Goal: Task Accomplishment & Management: Manage account settings

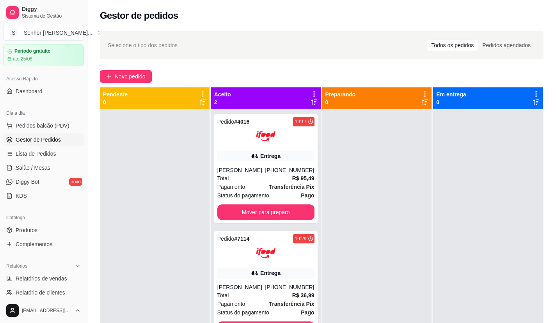
scroll to position [39, 0]
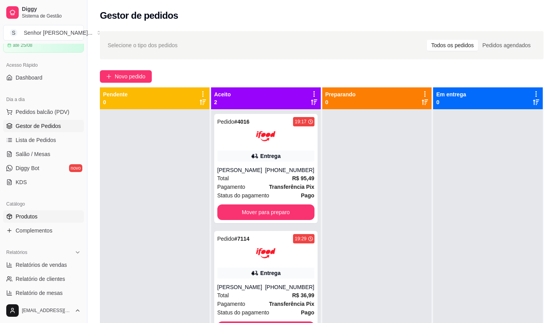
click at [45, 216] on link "Produtos" at bounding box center [43, 216] width 81 height 12
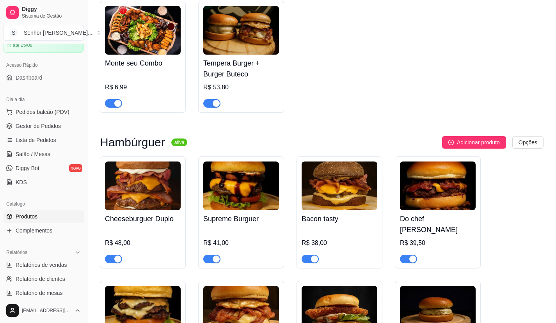
scroll to position [117, 0]
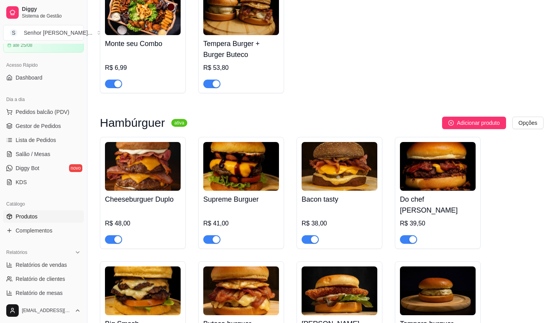
click at [205, 235] on span "button" at bounding box center [211, 239] width 17 height 9
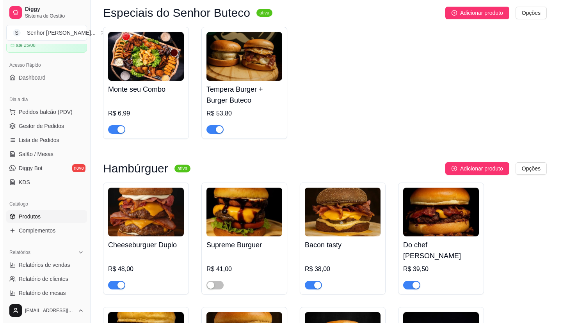
scroll to position [0, 0]
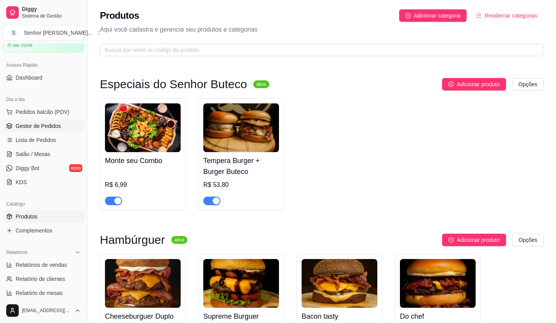
click at [29, 123] on span "Gestor de Pedidos" at bounding box center [38, 126] width 45 height 8
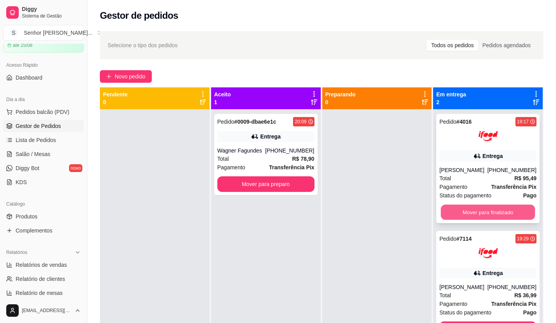
click at [457, 216] on button "Mover para finalizado" at bounding box center [488, 212] width 94 height 15
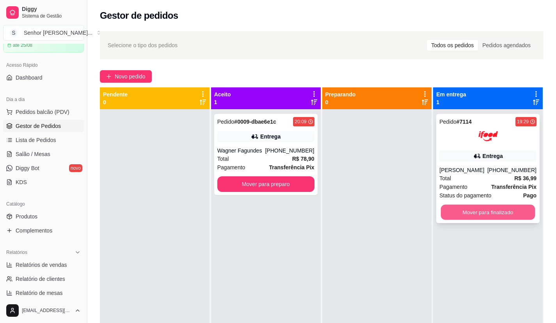
click at [459, 211] on button "Mover para finalizado" at bounding box center [488, 212] width 94 height 15
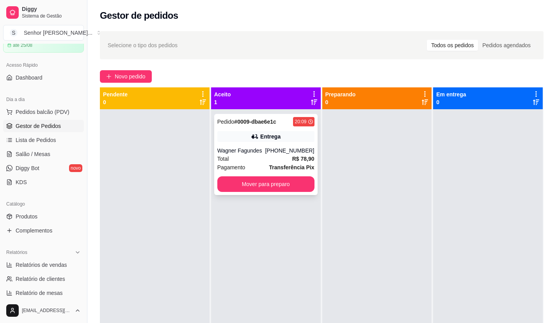
click at [274, 147] on div "[PHONE_NUMBER]" at bounding box center [289, 151] width 49 height 8
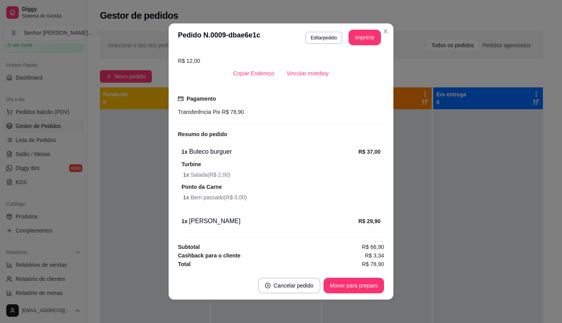
scroll to position [2, 0]
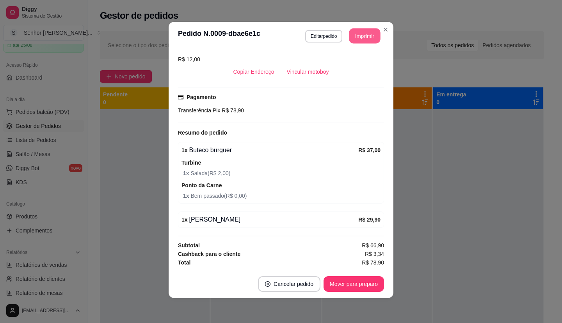
click at [356, 32] on button "Imprimir" at bounding box center [364, 35] width 31 height 15
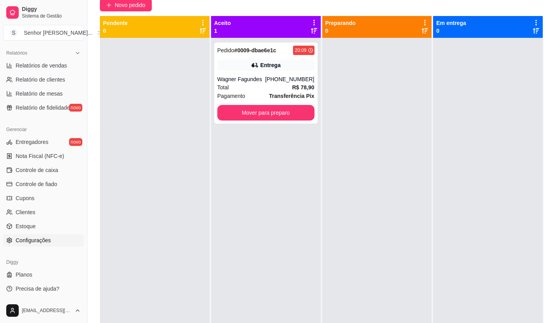
scroll to position [78, 0]
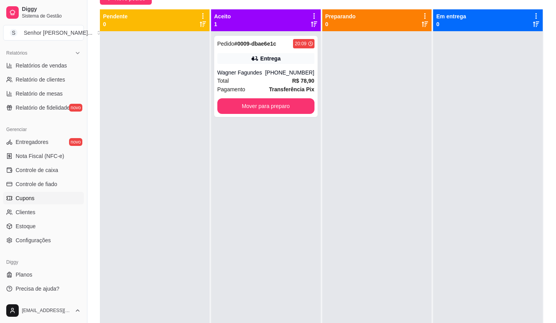
click at [36, 199] on link "Cupons" at bounding box center [43, 198] width 81 height 12
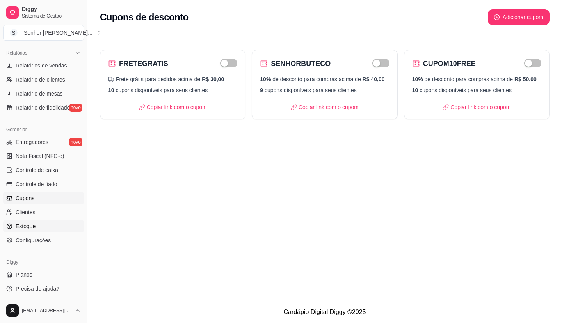
click at [30, 221] on link "Estoque" at bounding box center [43, 226] width 81 height 12
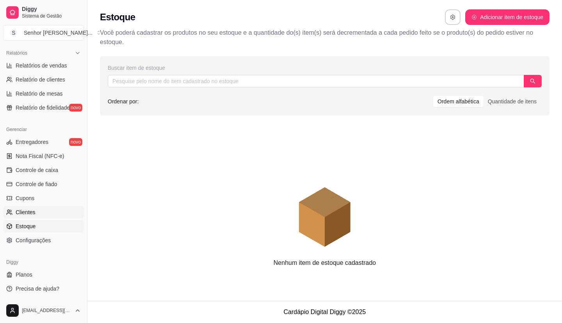
click at [37, 213] on link "Clientes" at bounding box center [43, 212] width 81 height 12
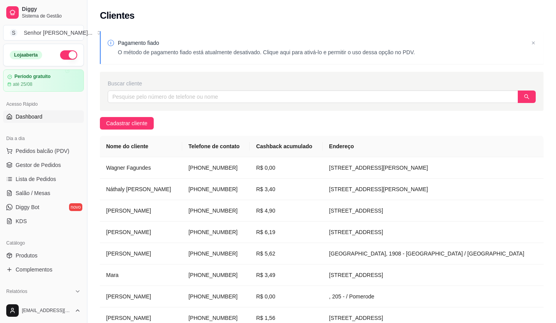
click at [49, 116] on link "Dashboard" at bounding box center [43, 116] width 81 height 12
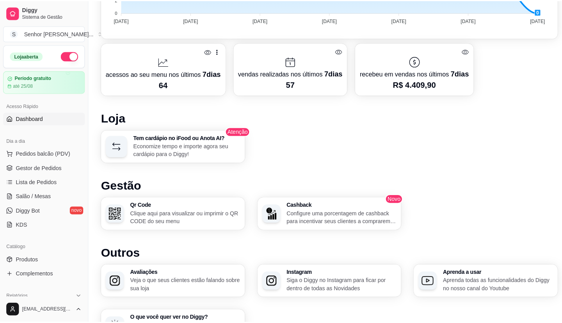
scroll to position [339, 0]
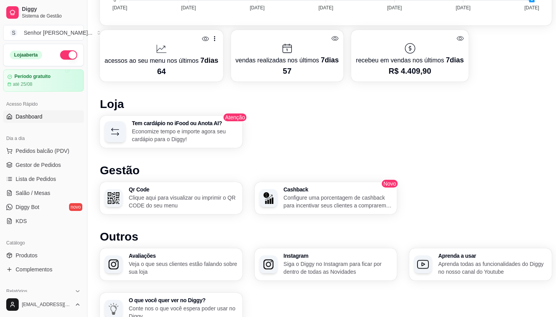
click at [333, 201] on p "Configure uma porcentagem de cashback para incentivar seus clientes a comprarem…" at bounding box center [338, 202] width 109 height 16
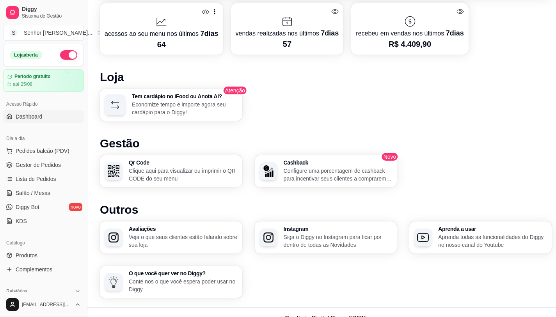
scroll to position [378, 0]
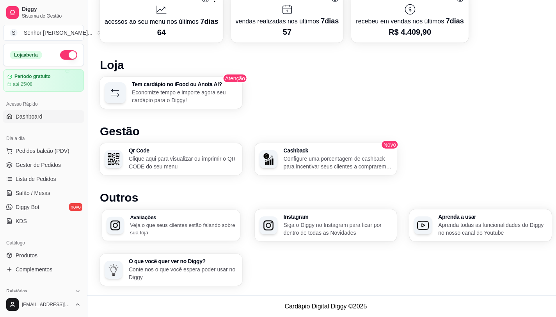
click at [161, 232] on p "Veja o que seus clientes estão falando sobre sua loja" at bounding box center [182, 228] width 105 height 15
click at [54, 170] on link "Gestor de Pedidos" at bounding box center [43, 165] width 81 height 12
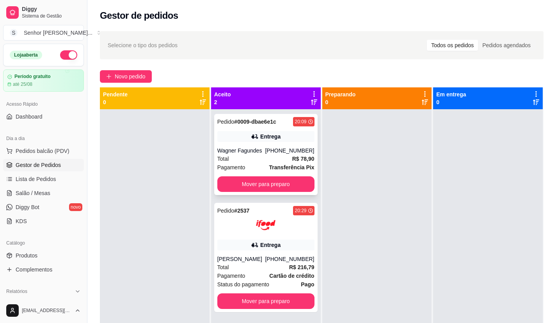
click at [235, 133] on div "Entrega" at bounding box center [265, 136] width 97 height 11
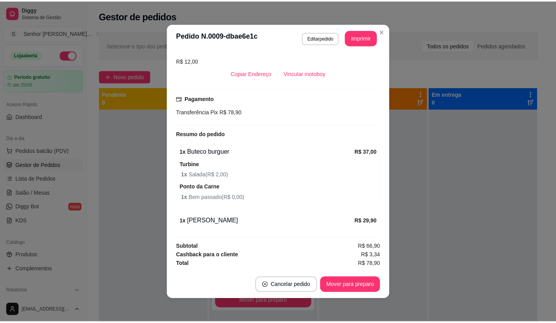
scroll to position [2, 0]
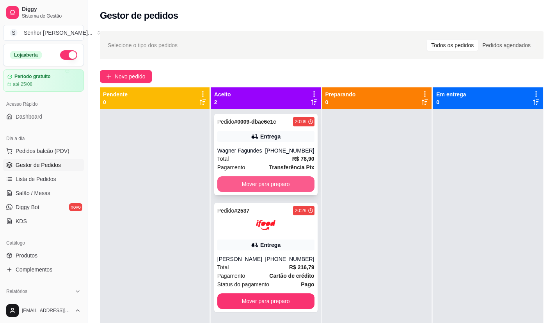
click at [255, 183] on button "Mover para preparo" at bounding box center [265, 184] width 97 height 16
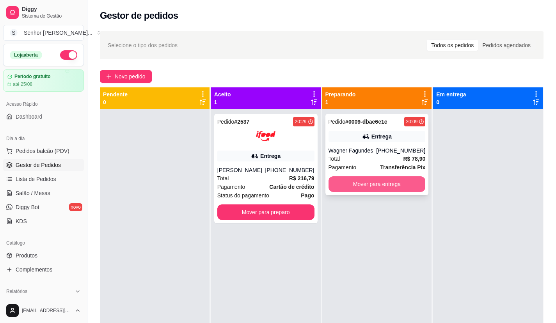
click at [372, 181] on button "Mover para entrega" at bounding box center [376, 184] width 97 height 16
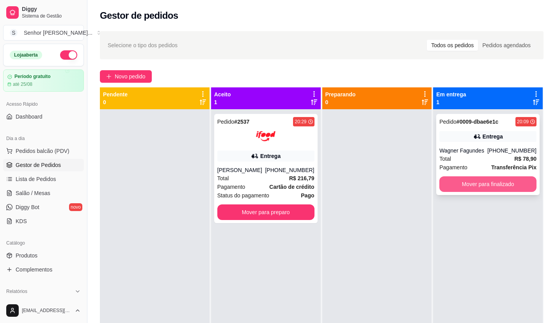
click at [470, 185] on button "Mover para finalizado" at bounding box center [487, 184] width 97 height 16
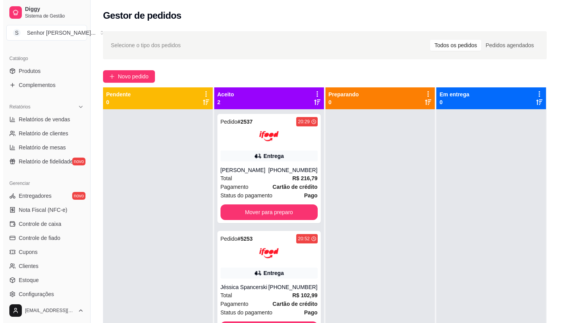
scroll to position [238, 0]
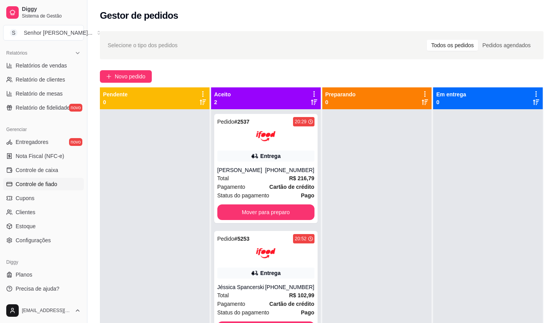
click at [57, 181] on span "Controle de fiado" at bounding box center [37, 184] width 42 height 8
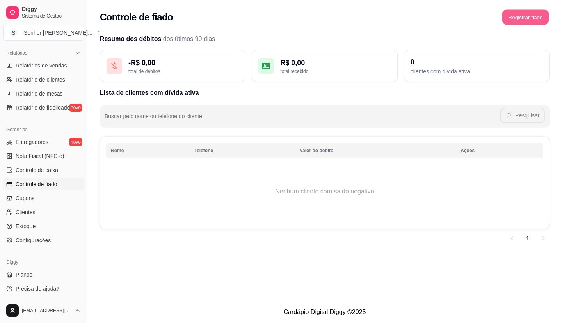
click at [533, 20] on button "Registrar fiado" at bounding box center [525, 17] width 46 height 15
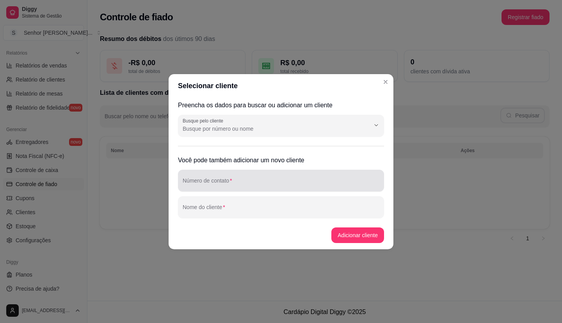
click at [212, 190] on div "Número de contato" at bounding box center [281, 181] width 206 height 22
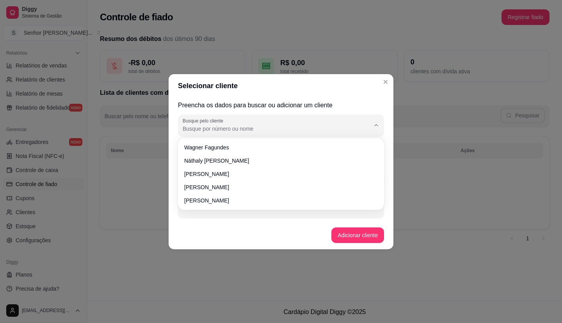
click at [343, 130] on input "Busque pelo cliente" at bounding box center [270, 129] width 175 height 8
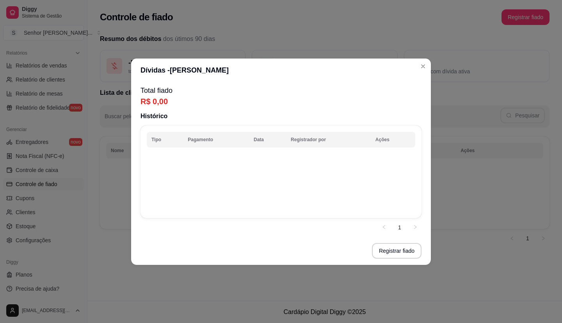
click at [166, 138] on th "Tipo" at bounding box center [165, 140] width 36 height 16
drag, startPoint x: 180, startPoint y: 149, endPoint x: 254, endPoint y: 177, distance: 78.4
click at [181, 149] on td at bounding box center [281, 180] width 268 height 62
click at [398, 247] on button "Registrar fiado" at bounding box center [397, 250] width 48 height 15
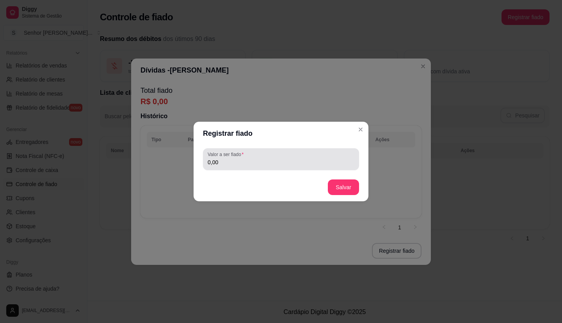
click at [234, 162] on input "0,00" at bounding box center [281, 162] width 147 height 8
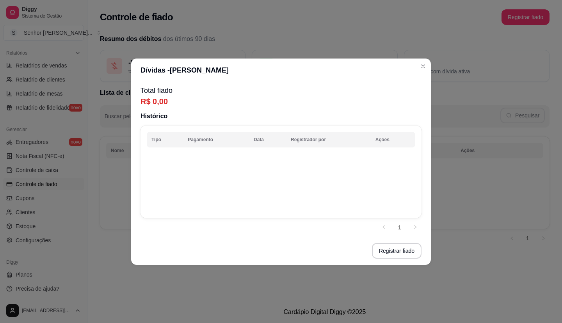
click at [161, 96] on p "R$ 0,00" at bounding box center [280, 101] width 281 height 11
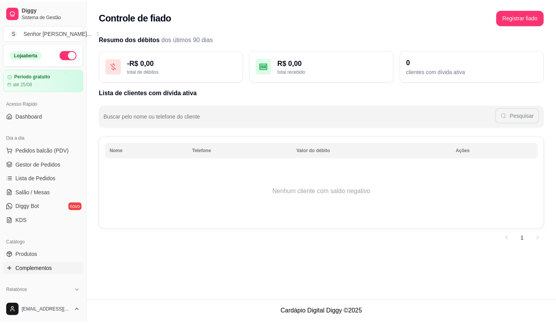
scroll to position [156, 0]
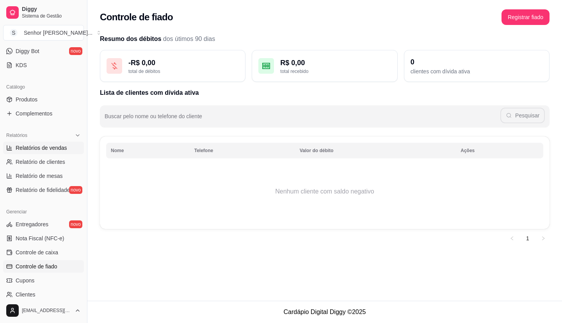
click at [60, 149] on span "Relatórios de vendas" at bounding box center [41, 148] width 51 height 8
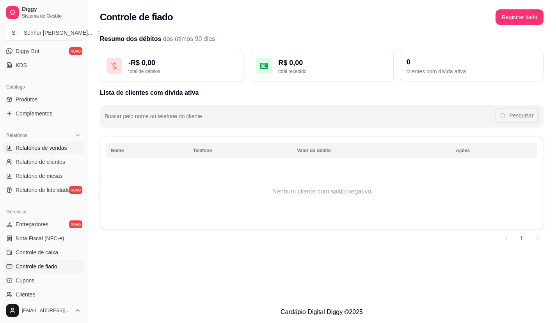
select select "ALL"
select select "0"
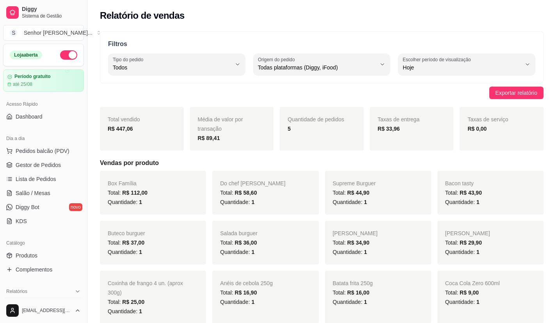
click at [3, 298] on link "Relatórios de vendas" at bounding box center [43, 304] width 81 height 12
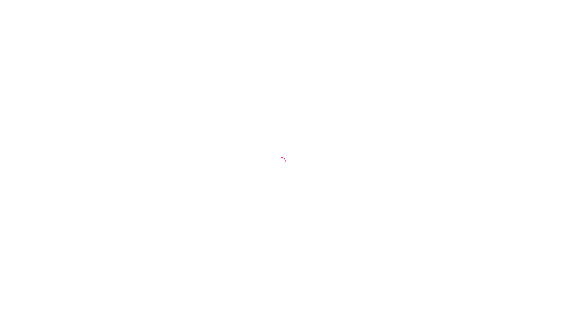
select select "ALL"
select select "0"
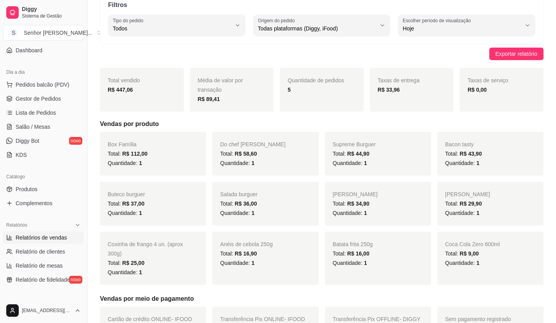
scroll to position [78, 0]
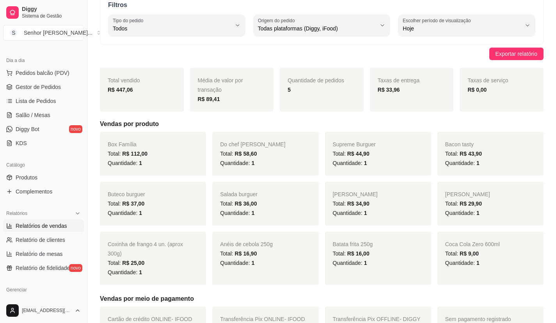
click at [60, 225] on span "Relatórios de vendas" at bounding box center [41, 226] width 51 height 8
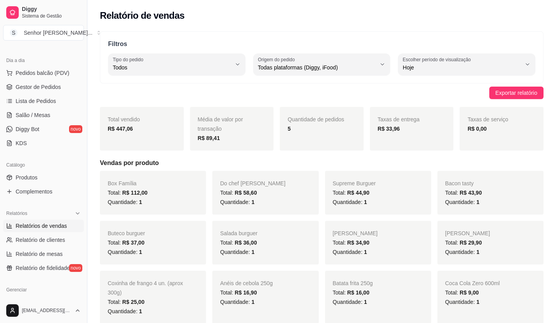
click at [60, 229] on span "Relatórios de vendas" at bounding box center [41, 226] width 51 height 8
click at [59, 235] on link "Relatório de clientes" at bounding box center [43, 240] width 81 height 12
select select "30"
select select "HIGHEST_TOTAL_SPENT_WITH_ORDERS"
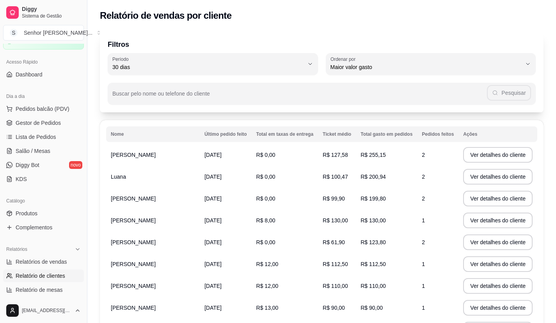
scroll to position [117, 0]
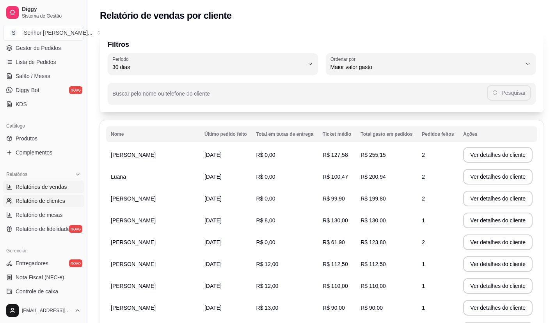
click at [51, 191] on link "Relatórios de vendas" at bounding box center [43, 187] width 81 height 12
select select "ALL"
select select "0"
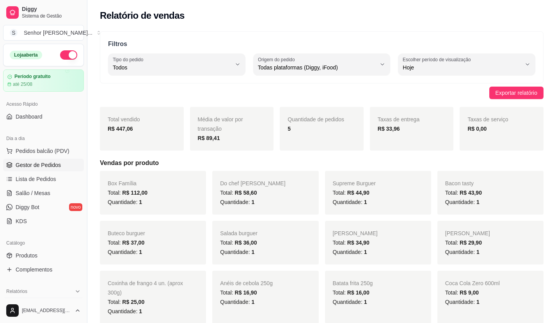
click at [57, 169] on link "Gestor de Pedidos" at bounding box center [43, 165] width 81 height 12
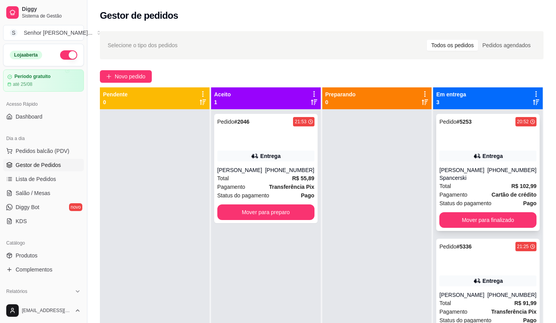
scroll to position [36, 0]
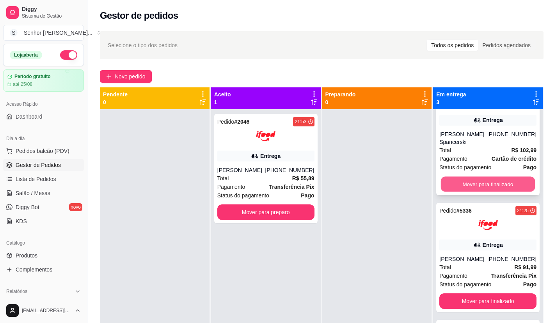
click at [474, 177] on button "Mover para finalizado" at bounding box center [488, 184] width 94 height 15
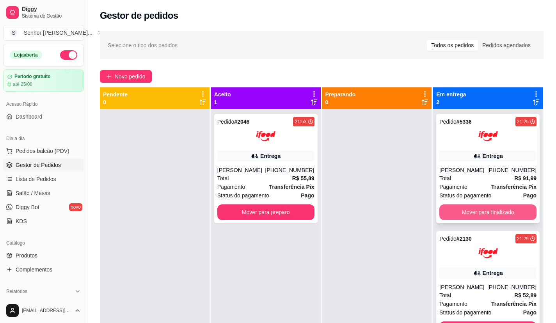
click at [476, 206] on button "Mover para finalizado" at bounding box center [487, 212] width 97 height 16
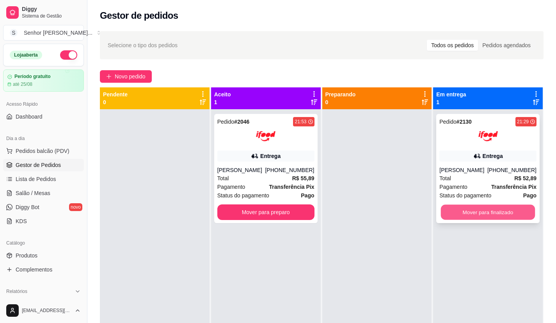
click at [476, 205] on button "Mover para finalizado" at bounding box center [488, 212] width 94 height 15
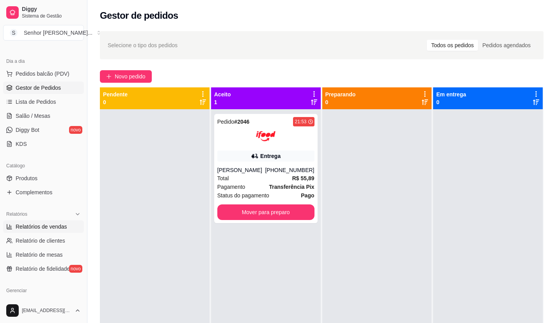
scroll to position [78, 0]
click at [57, 227] on span "Relatórios de vendas" at bounding box center [41, 226] width 51 height 8
select select "ALL"
select select "0"
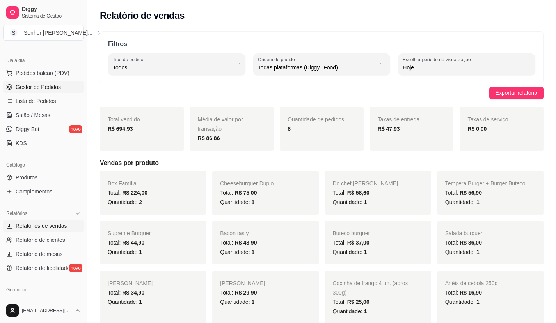
click at [40, 84] on span "Gestor de Pedidos" at bounding box center [38, 87] width 45 height 8
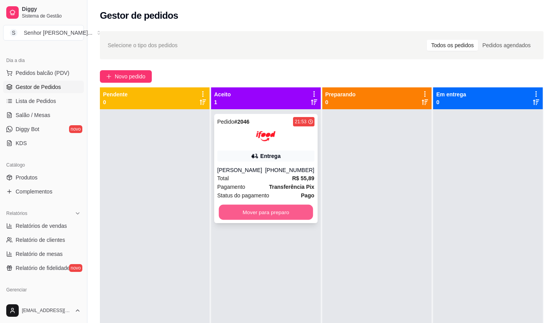
click at [305, 211] on button "Mover para preparo" at bounding box center [265, 212] width 94 height 15
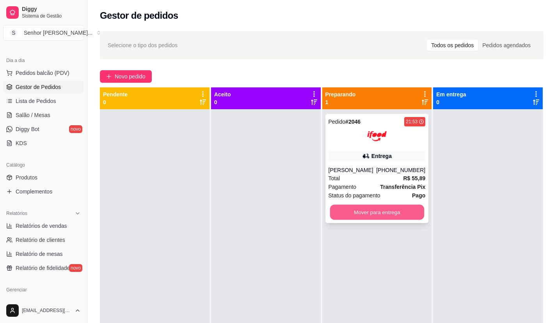
click at [377, 208] on button "Mover para entrega" at bounding box center [377, 212] width 94 height 15
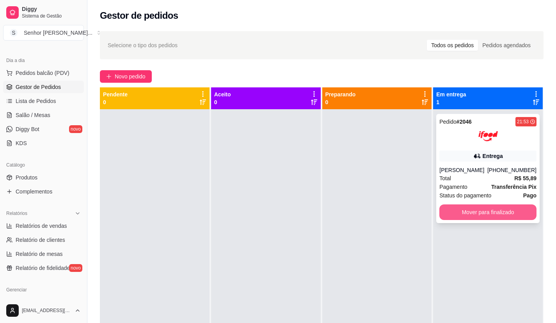
click at [456, 217] on button "Mover para finalizado" at bounding box center [487, 212] width 97 height 16
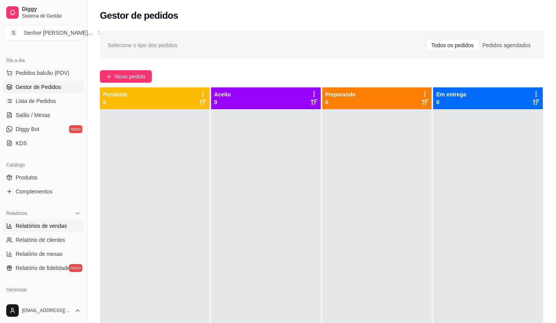
click at [44, 225] on span "Relatórios de vendas" at bounding box center [41, 226] width 51 height 8
select select "ALL"
select select "0"
